Goal: Task Accomplishment & Management: Complete application form

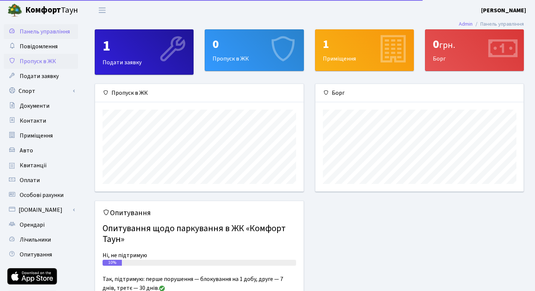
scroll to position [107, 208]
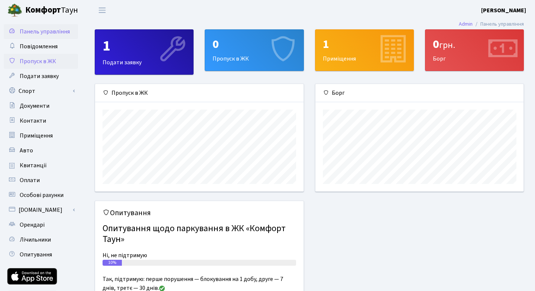
click at [44, 60] on span "Пропуск в ЖК" at bounding box center [38, 61] width 36 height 8
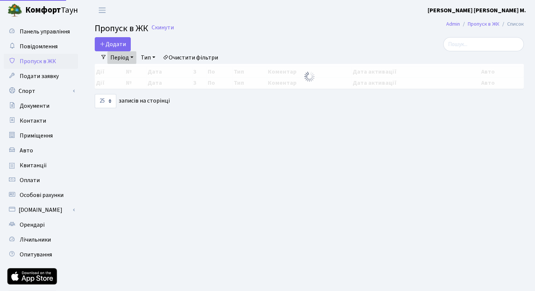
select select "25"
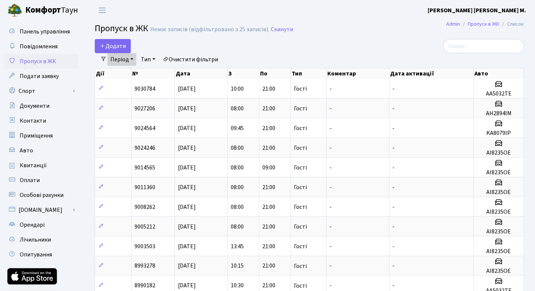
click at [118, 59] on link "Період" at bounding box center [121, 59] width 29 height 13
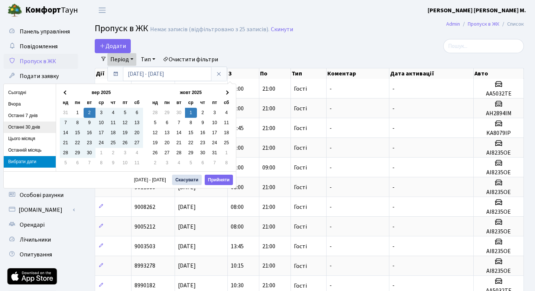
click at [27, 126] on li "Останні 30 днів" at bounding box center [30, 128] width 52 height 12
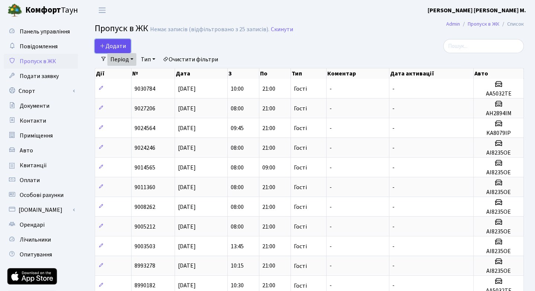
click at [110, 43] on span "Додати" at bounding box center [113, 46] width 26 height 8
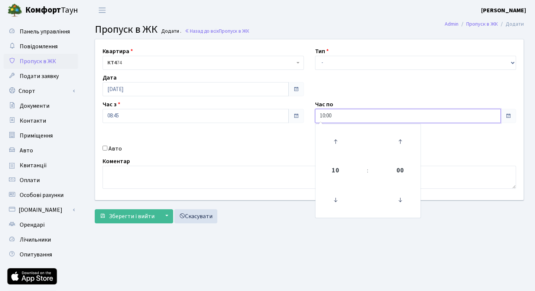
click at [365, 115] on input "10:00" at bounding box center [408, 116] width 186 height 14
click at [336, 141] on icon at bounding box center [335, 142] width 20 height 20
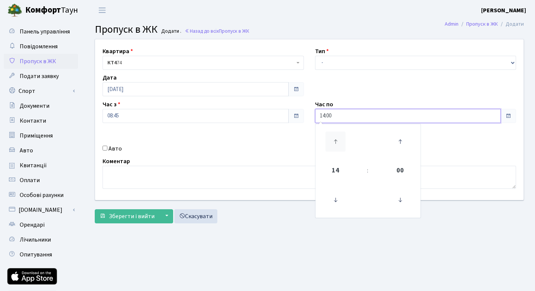
click at [336, 141] on icon at bounding box center [335, 142] width 20 height 20
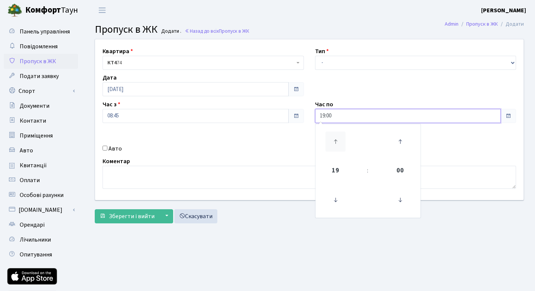
click at [336, 141] on icon at bounding box center [335, 142] width 20 height 20
type input "21:00"
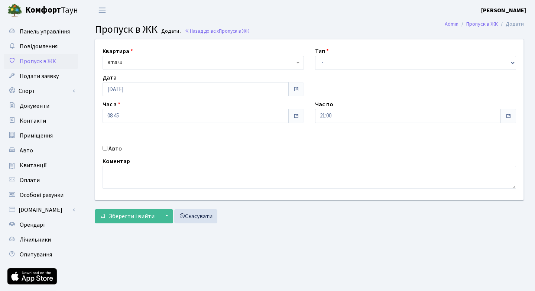
click at [443, 141] on div "Квартира <b>КТ4</b>&nbsp;&nbsp;&nbsp;74 КТ4 74 Тип - Доставка Таксі Гості Серві…" at bounding box center [310, 119] width 440 height 161
click at [105, 148] on input "Авто" at bounding box center [105, 148] width 5 height 5
checkbox input "true"
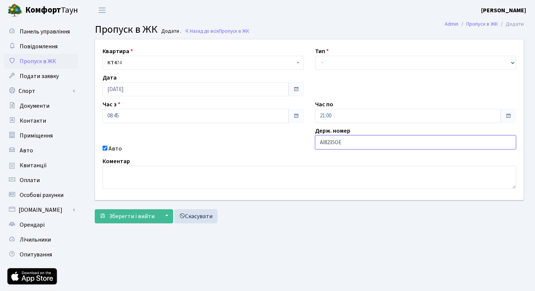
type input "AI8235OE"
click at [513, 64] on select "- Доставка Таксі Гості Сервіс" at bounding box center [415, 63] width 201 height 14
select select "3"
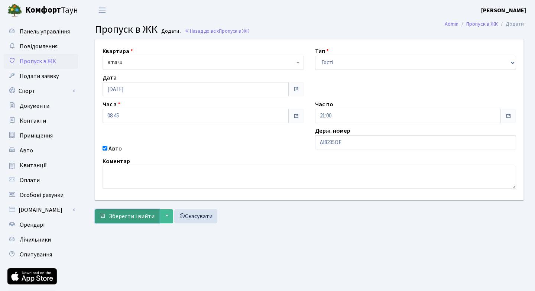
click at [142, 215] on span "Зберегти і вийти" at bounding box center [132, 216] width 46 height 8
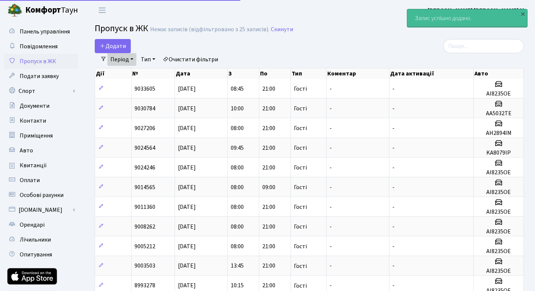
select select "25"
